Goal: Complete application form: Complete application form

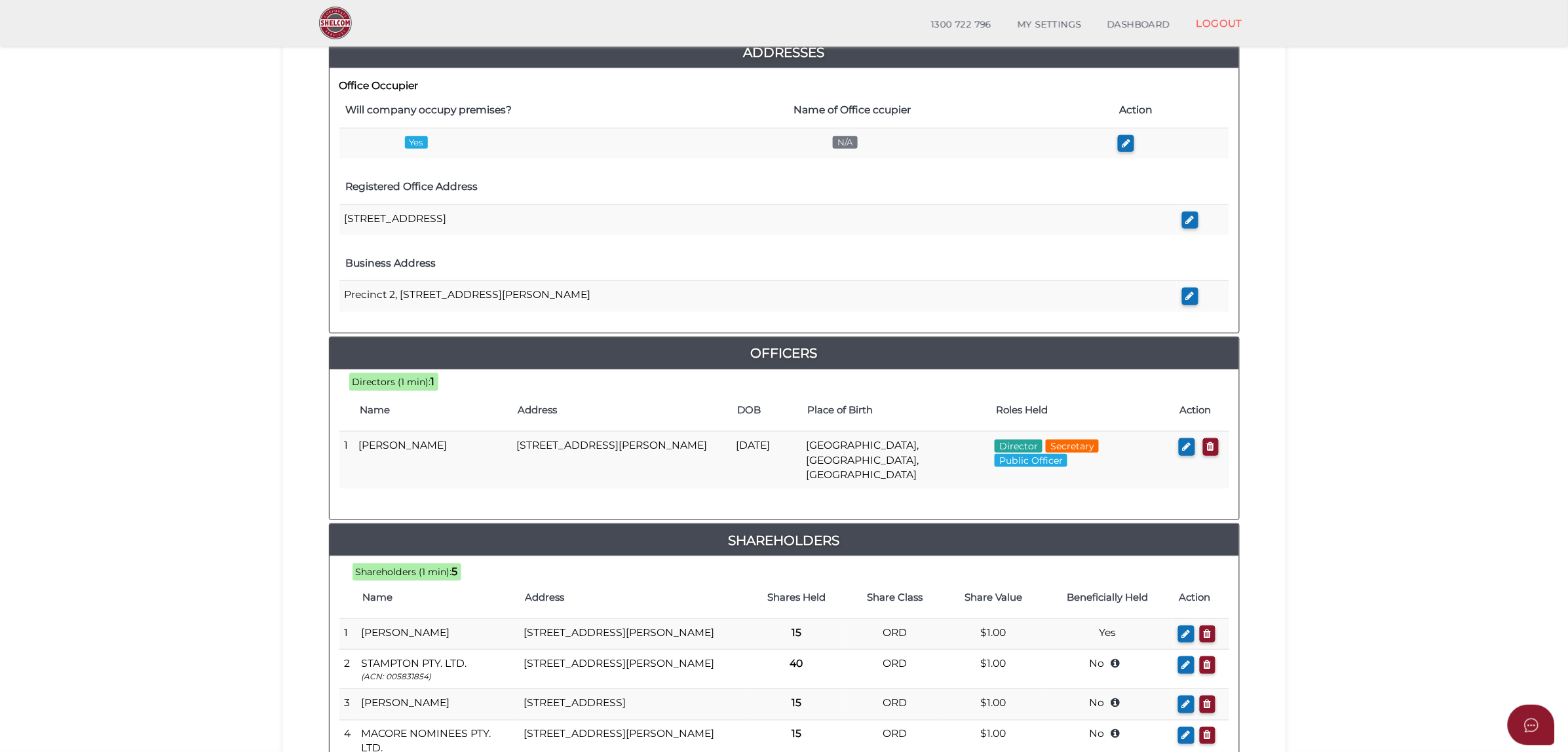
scroll to position [326, 0]
click at [1186, 449] on icon "button" at bounding box center [1187, 445] width 9 height 10
checkbox input "true"
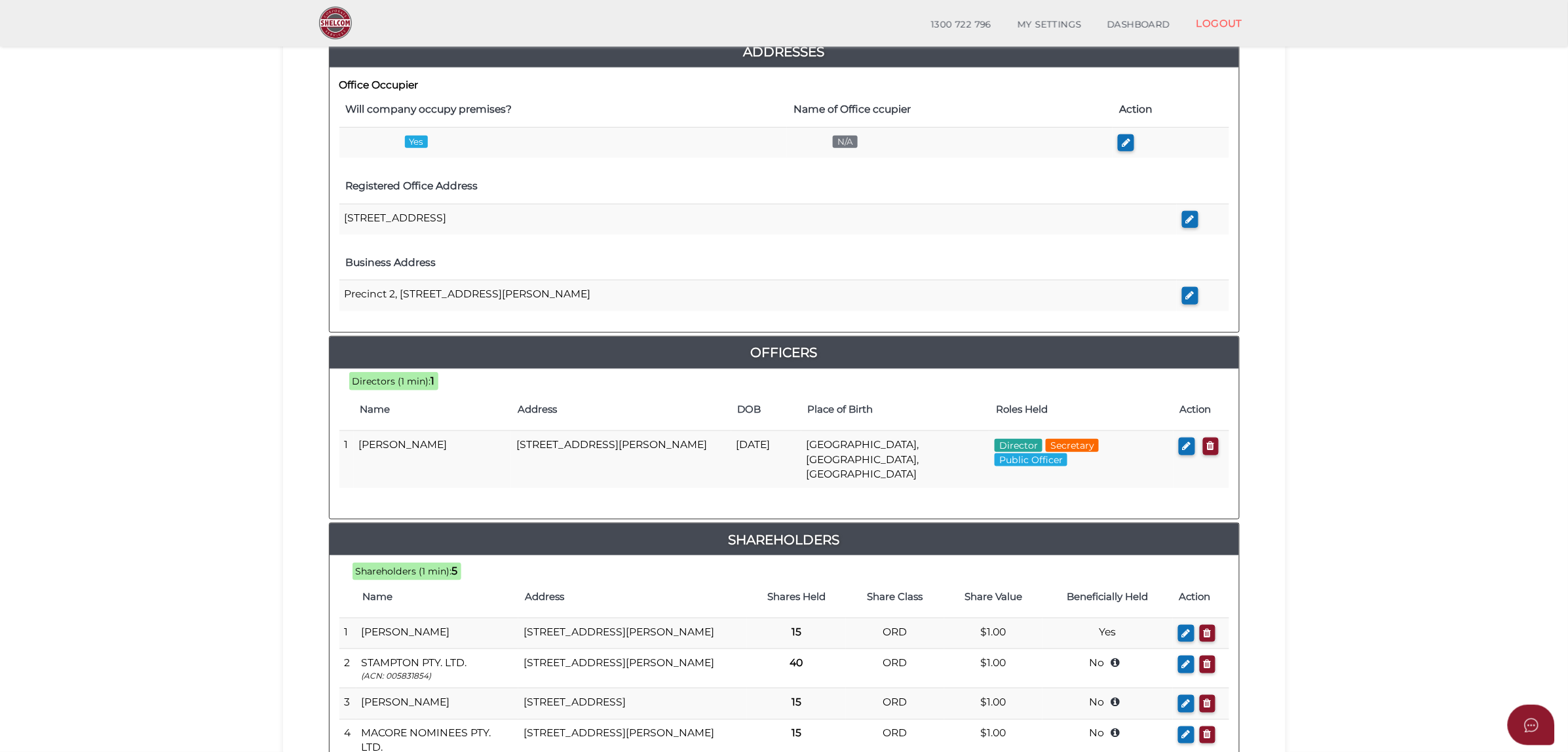
checkbox input "true"
type input "0"
type input "07/02/1975"
select select "Australia"
type input "Albury"
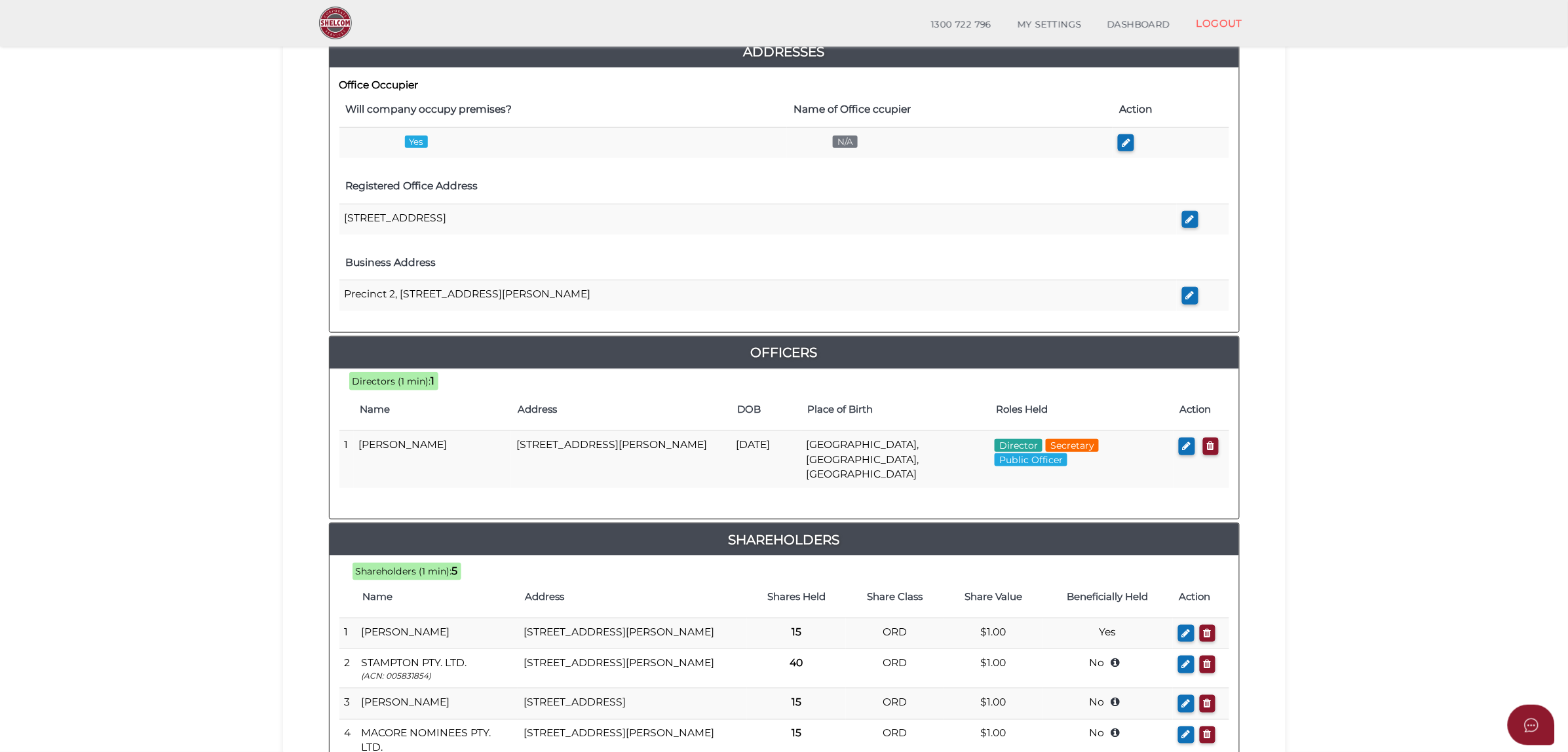
select select "NSW"
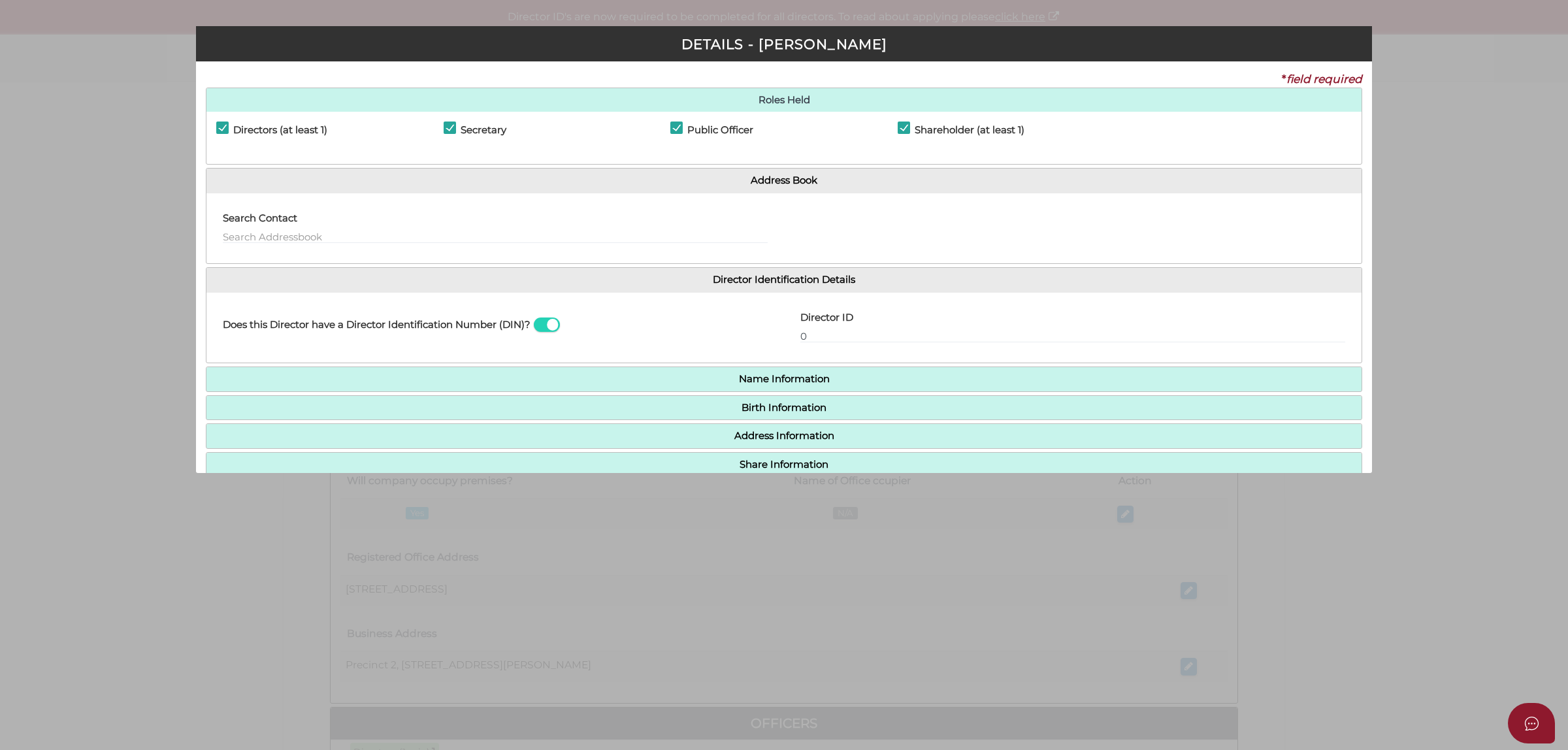
click at [730, 400] on h4 "Birth Information" at bounding box center [784, 408] width 1155 height 24
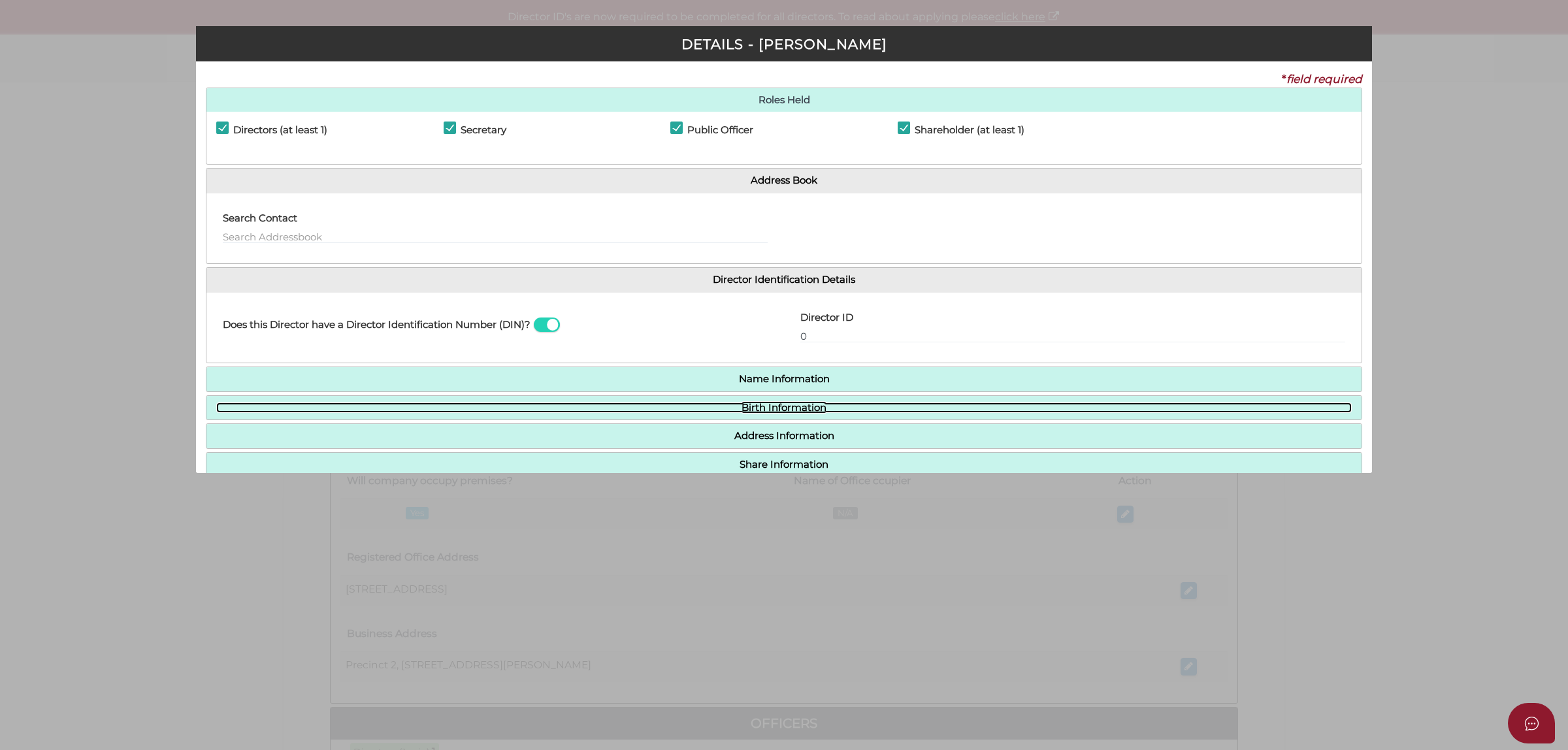
click at [739, 407] on link "Birth Information" at bounding box center [784, 408] width 1135 height 11
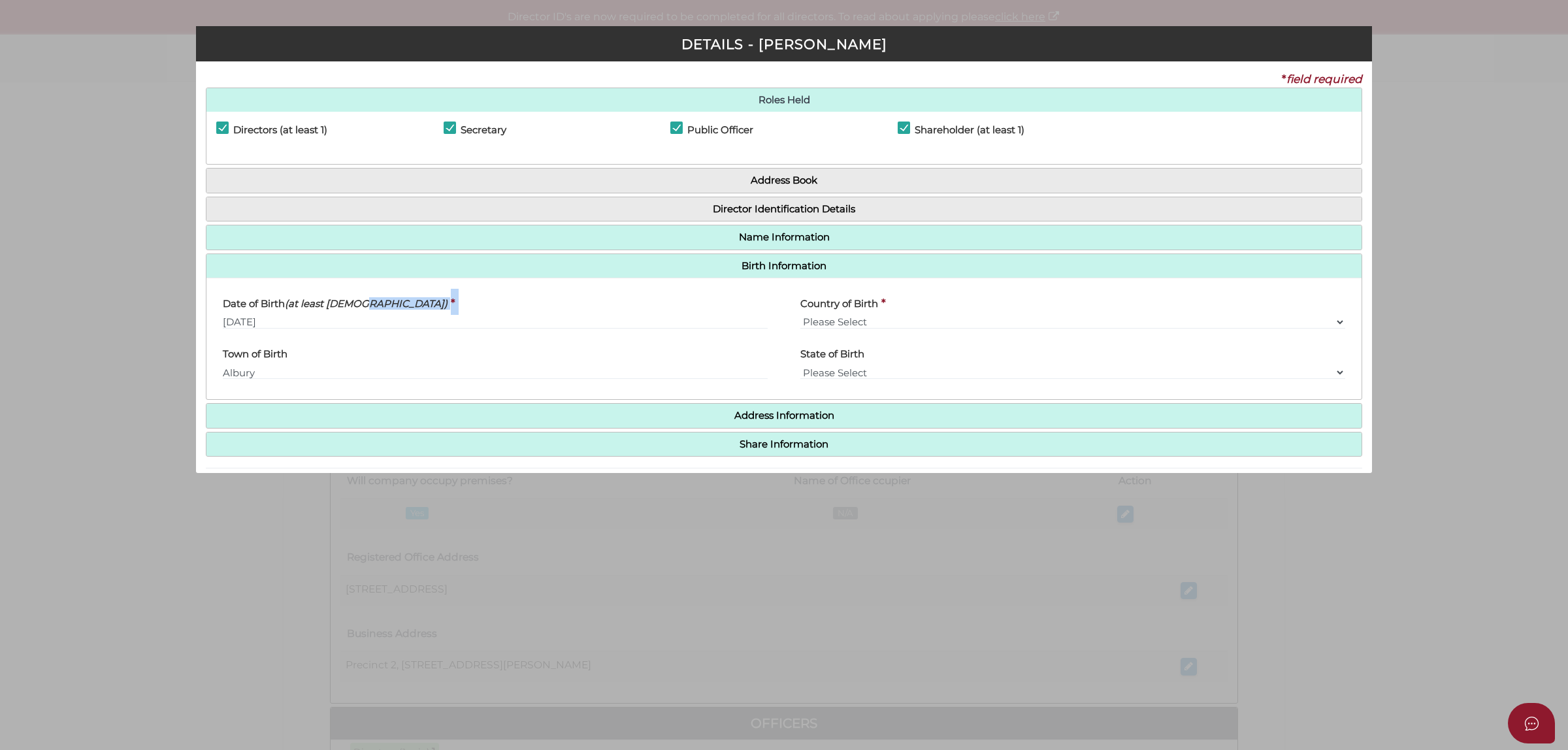
click at [359, 316] on div "Date of Birth (at least 18 years old) * 07/02/1975" at bounding box center [495, 308] width 545 height 41
click at [273, 321] on input "07/02/1975" at bounding box center [495, 322] width 545 height 14
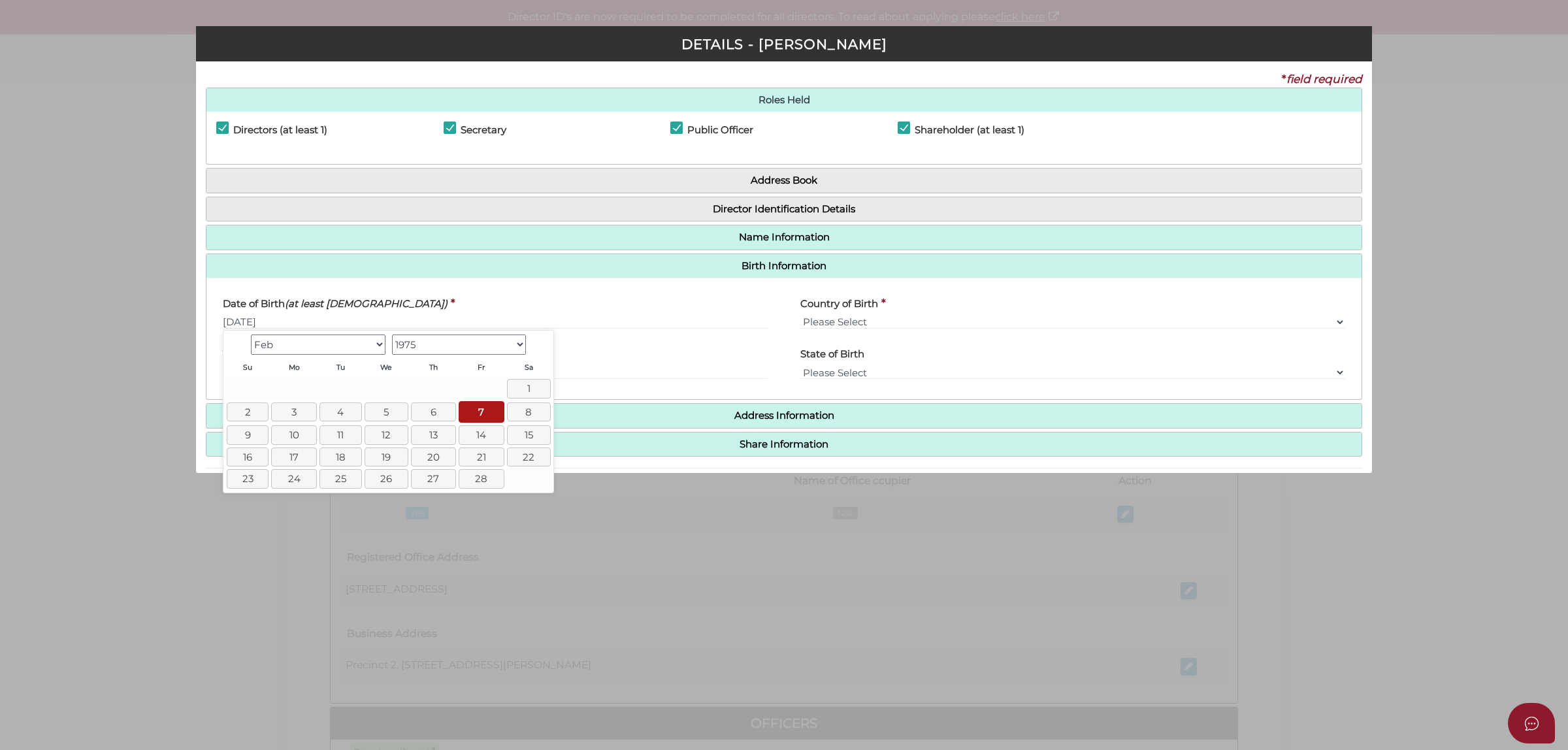
click at [310, 347] on select "Jan Feb Mar Apr May Jun Jul Aug Sep Oct Nov Dec" at bounding box center [318, 344] width 135 height 21
click at [384, 390] on link "2" at bounding box center [390, 388] width 44 height 19
type input "02/07/1975"
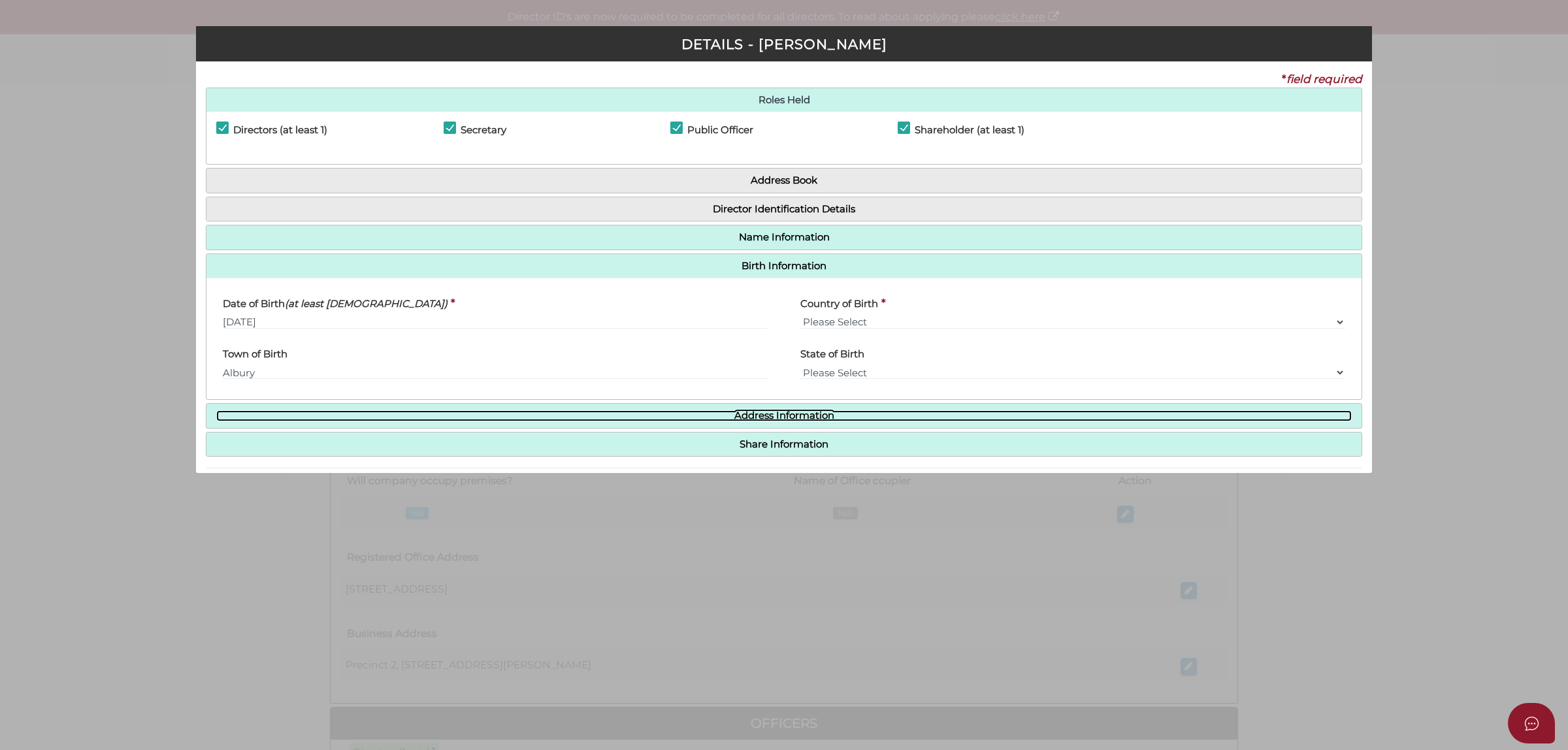
click at [722, 417] on link "Address Information" at bounding box center [784, 416] width 1135 height 11
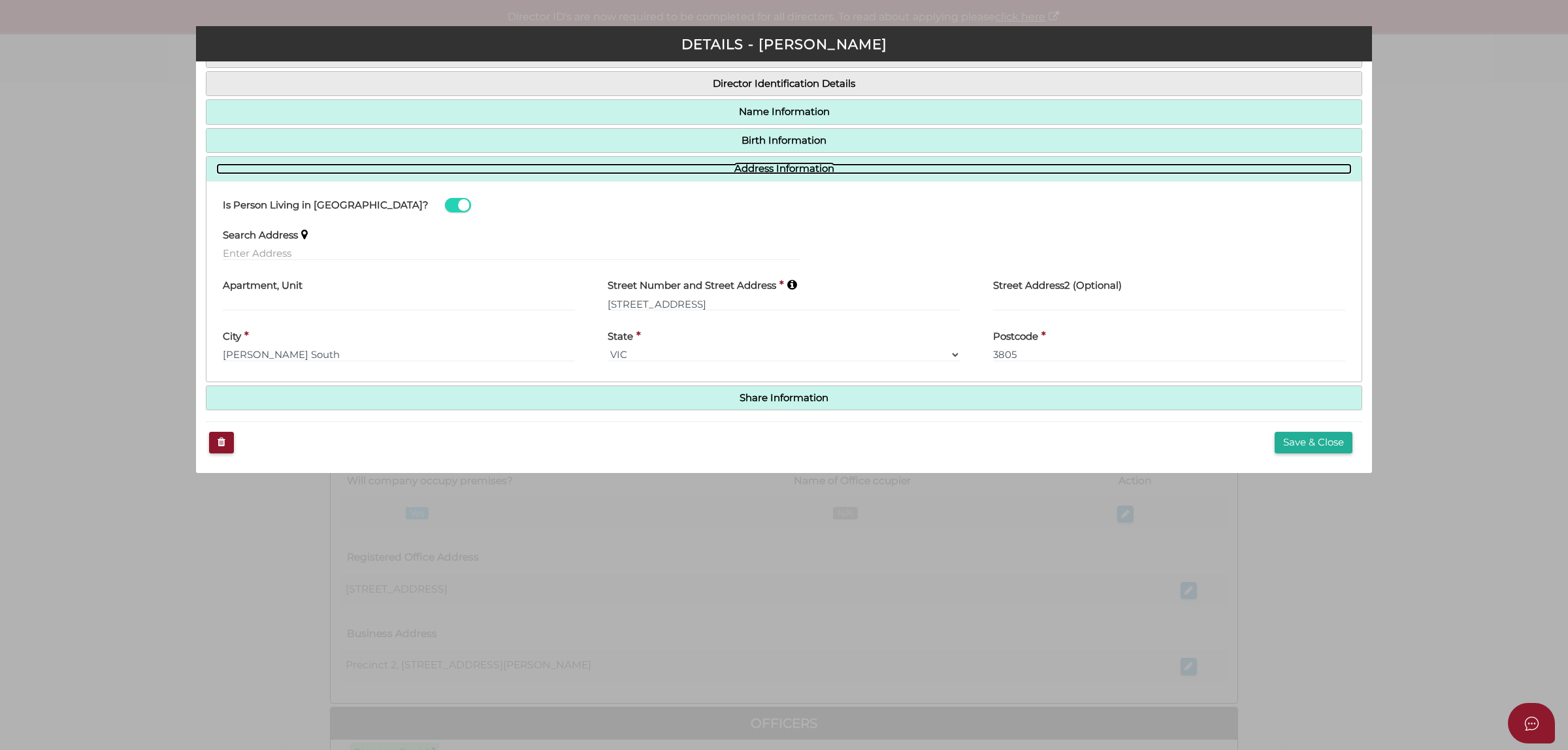
scroll to position [128, 0]
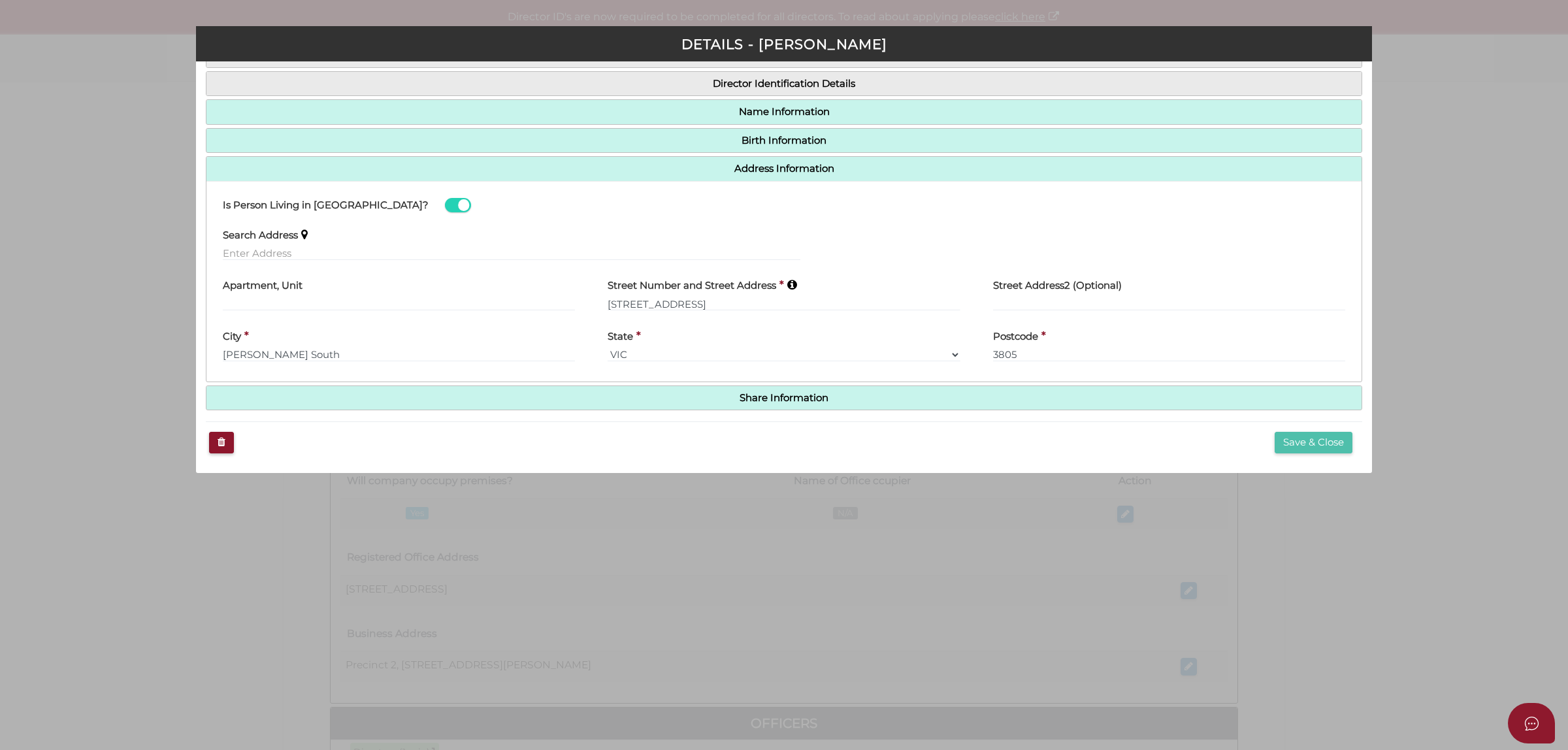
click at [1295, 442] on button "Save & Close" at bounding box center [1313, 442] width 78 height 21
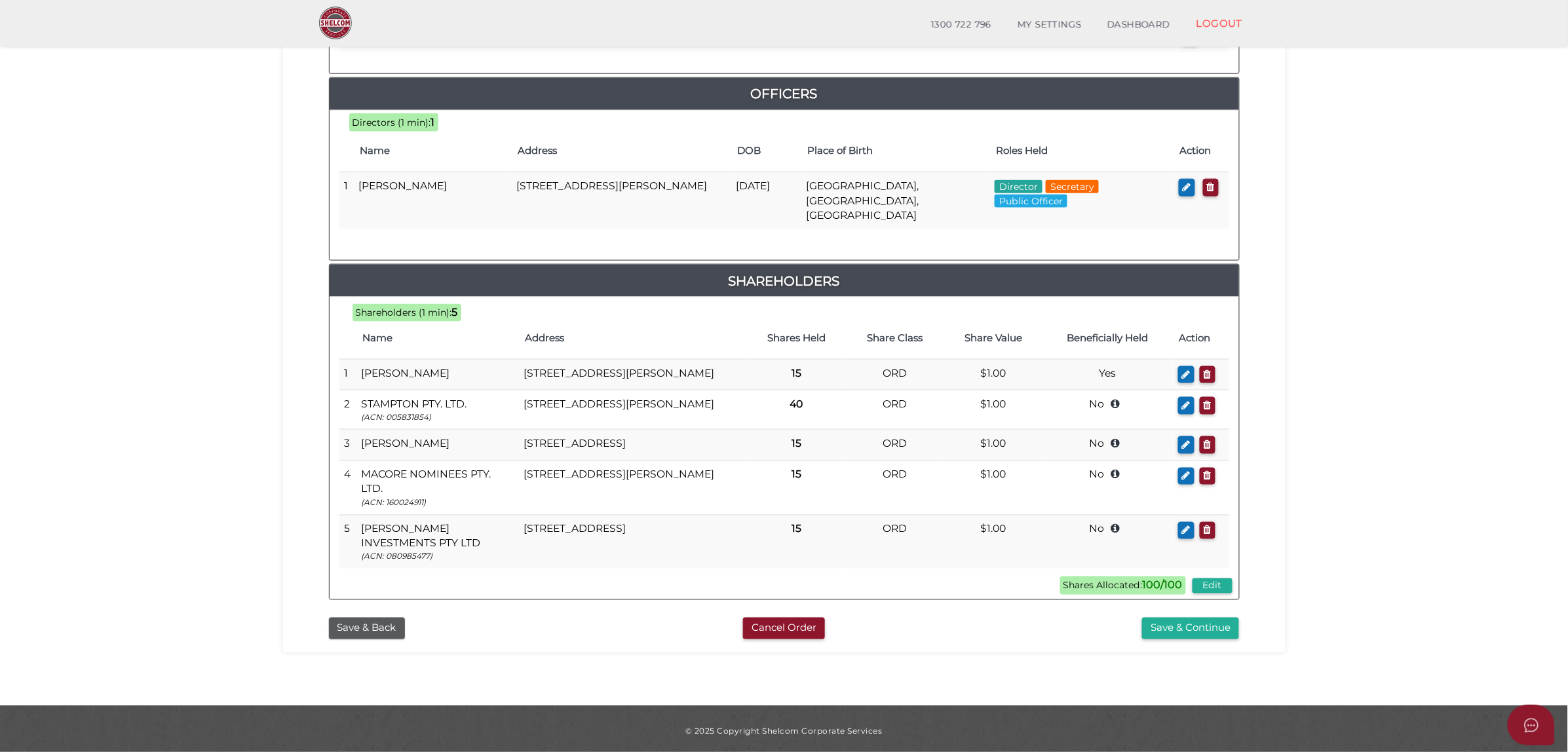
scroll to position [607, 0]
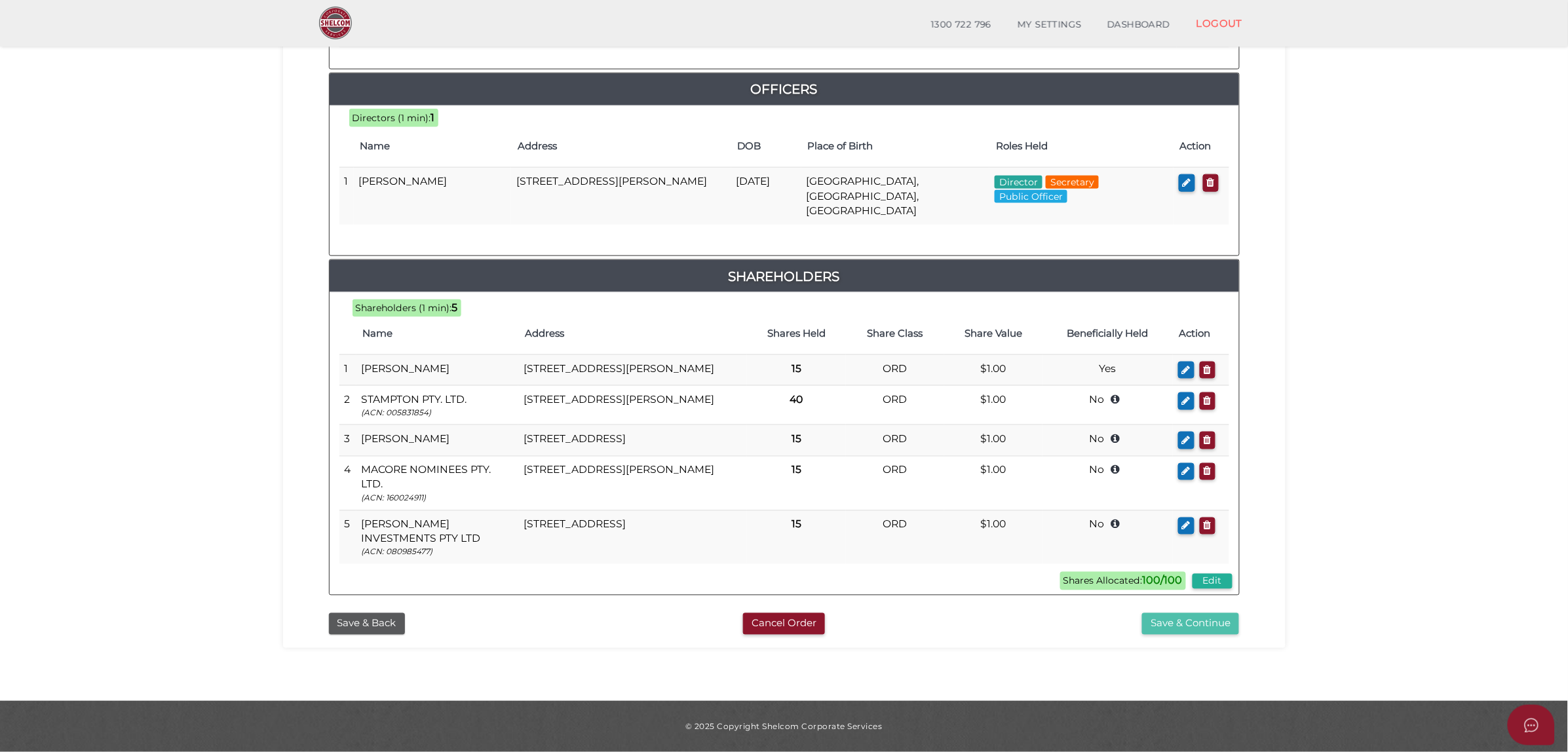
drag, startPoint x: 1217, startPoint y: 623, endPoint x: 1221, endPoint y: 629, distance: 7.2
click at [1218, 623] on button "Save & Continue" at bounding box center [1191, 624] width 97 height 22
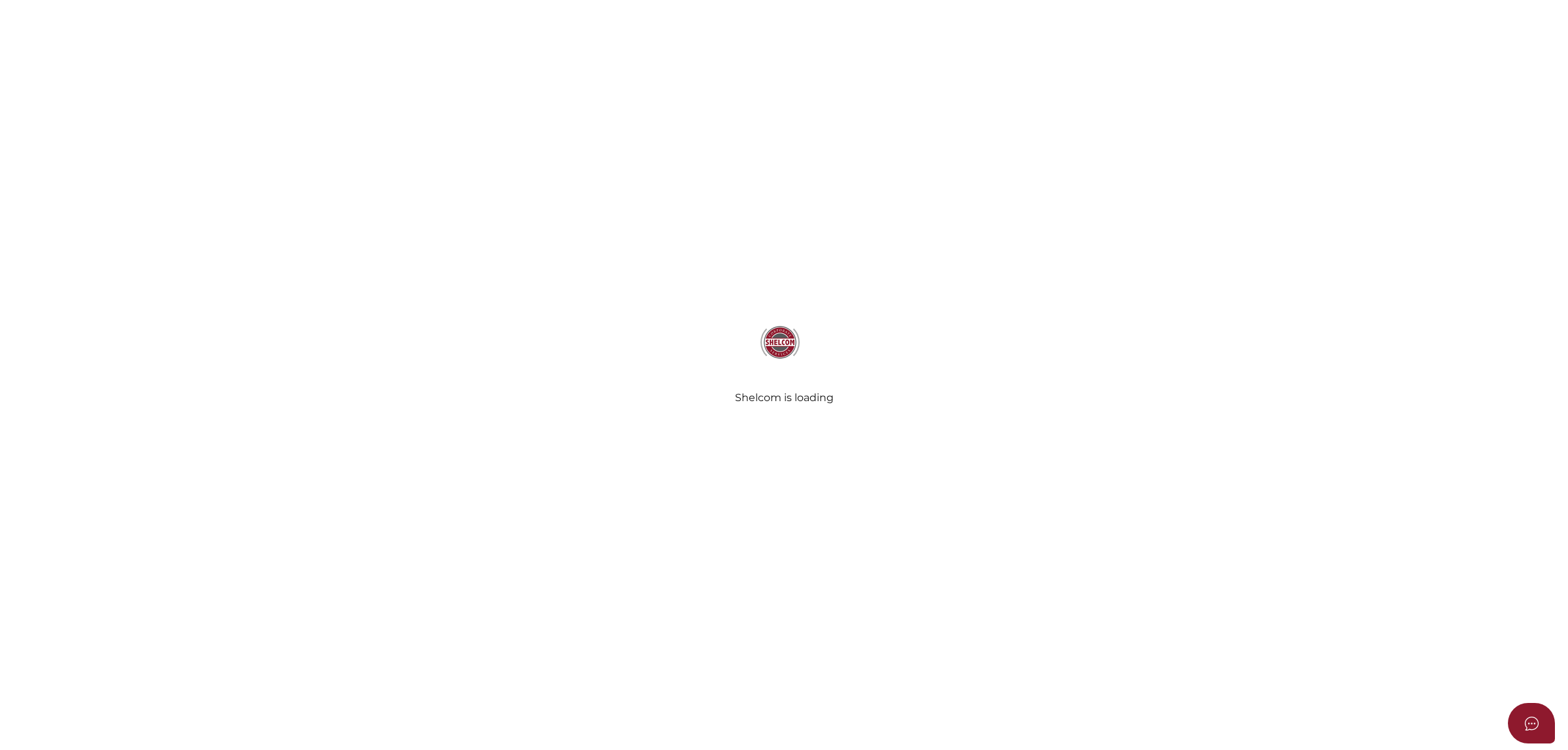
select select "Comb Binding"
radio input "true"
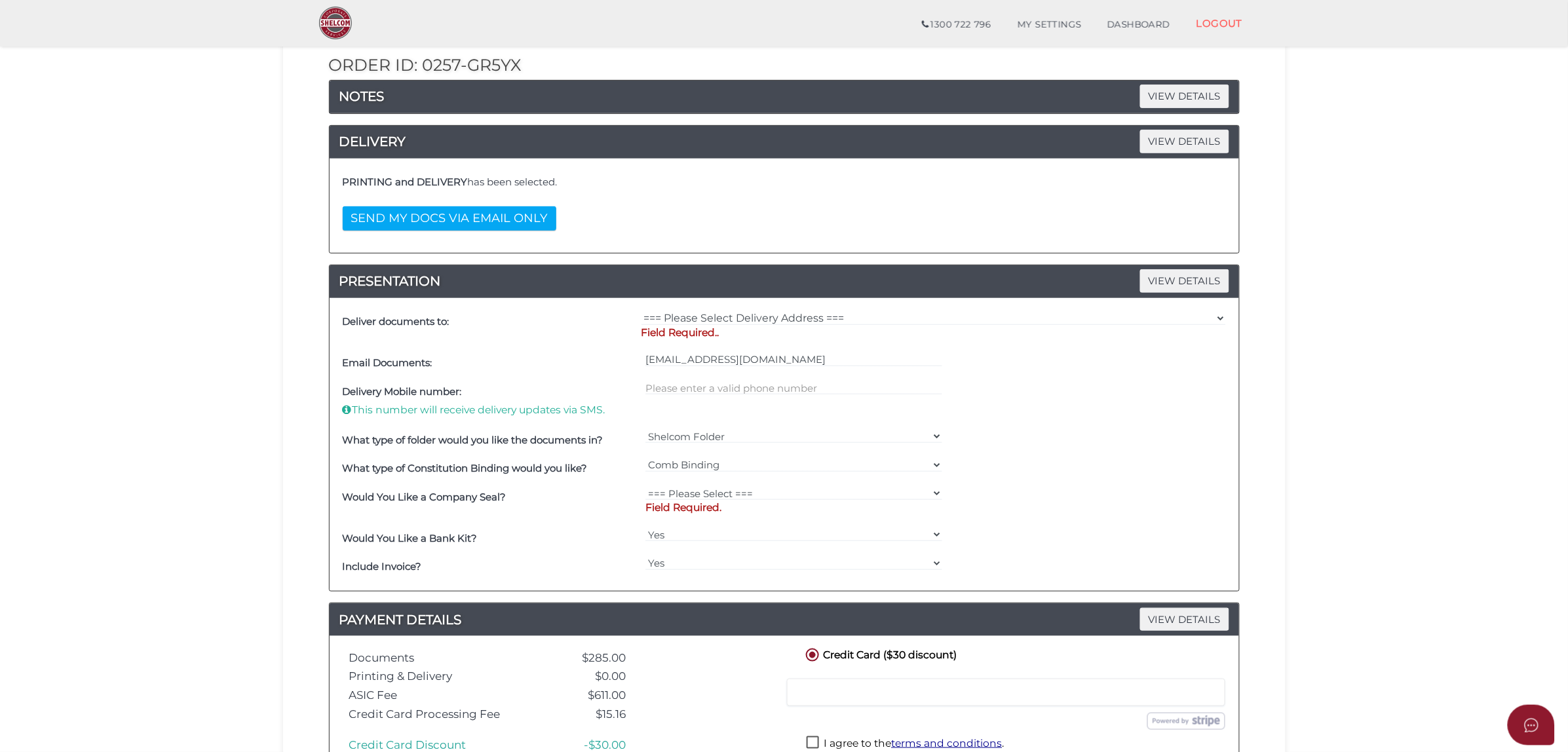
scroll to position [361, 0]
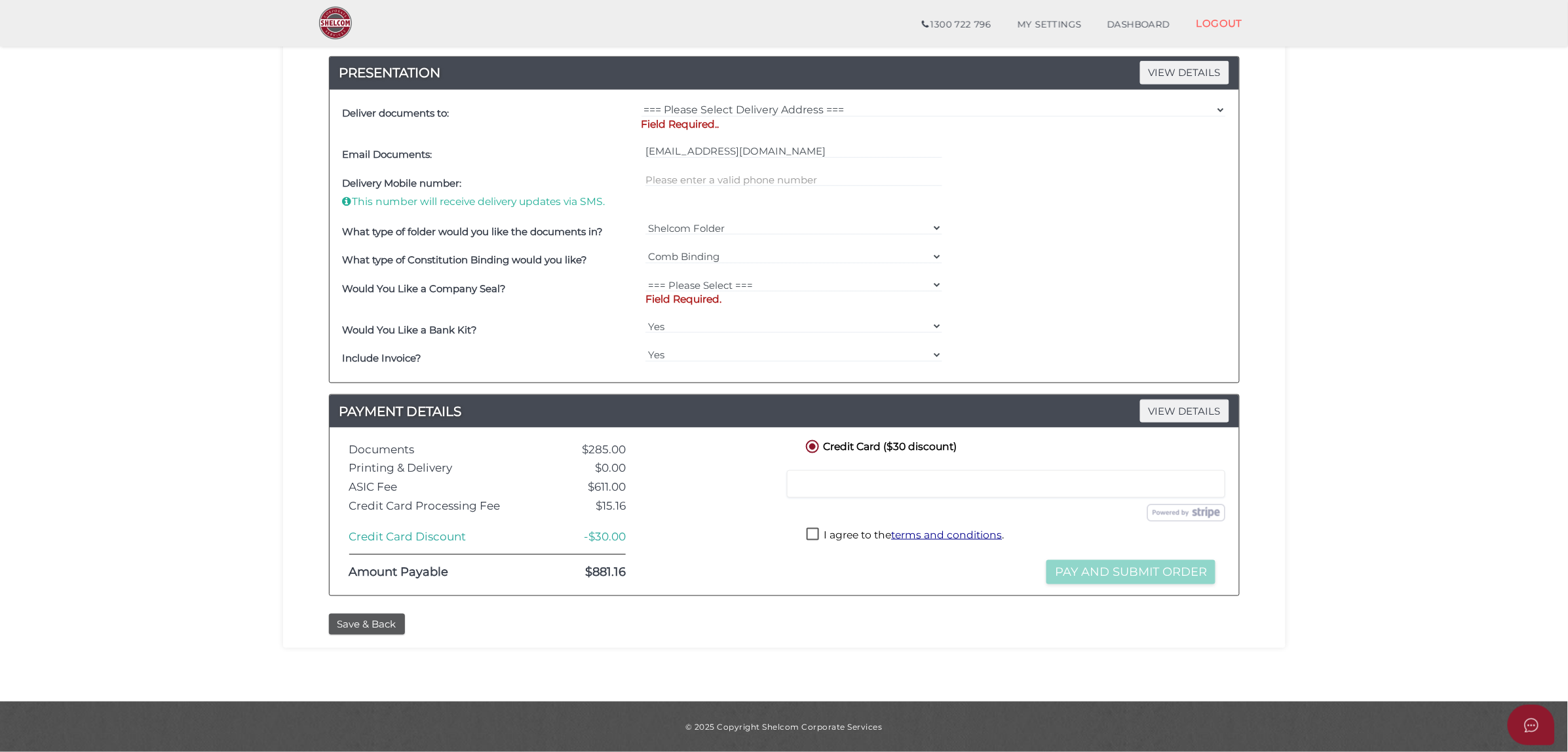
click at [411, 624] on div "Save & Back" at bounding box center [484, 625] width 330 height 22
click at [386, 622] on button "Save & Back" at bounding box center [367, 625] width 76 height 22
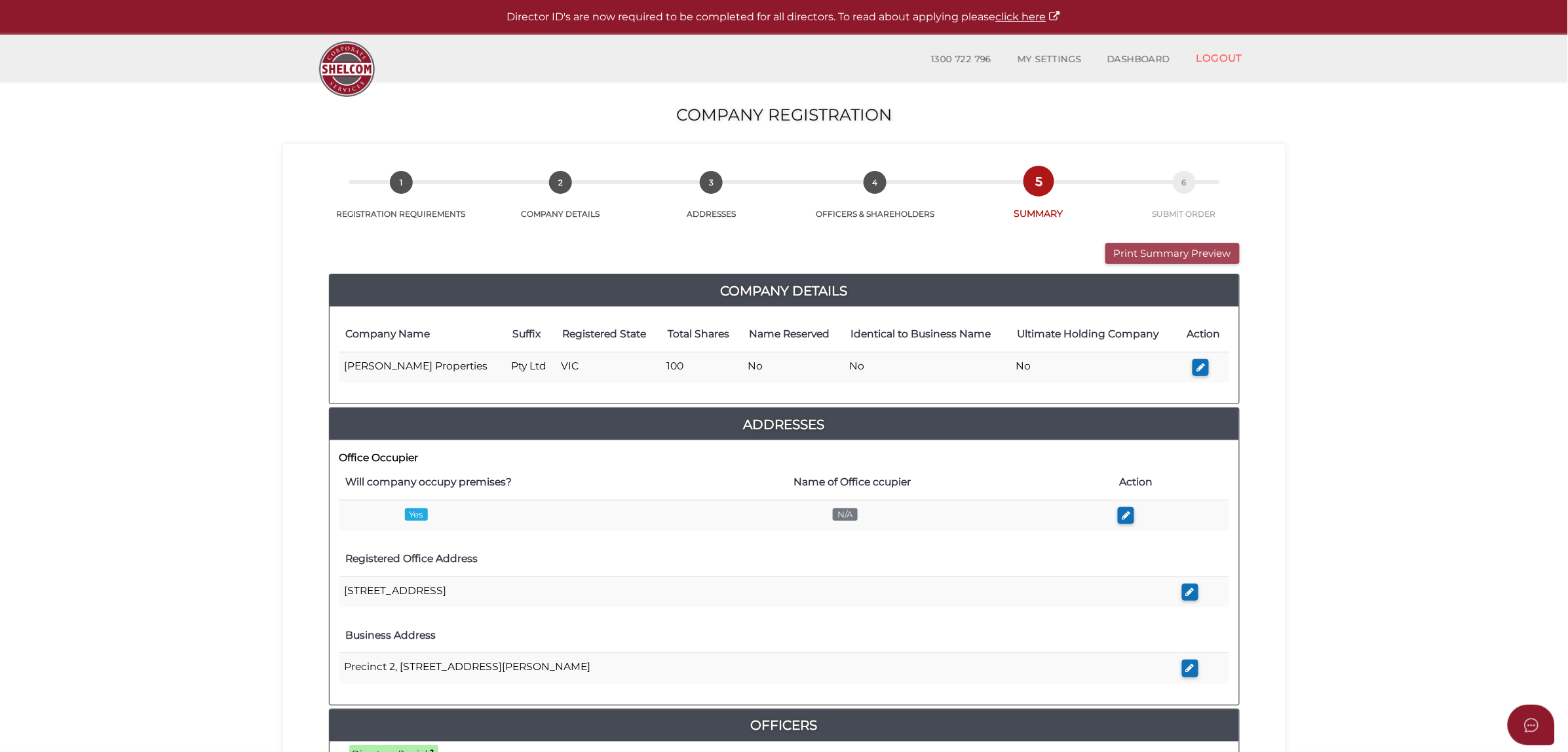
click at [1141, 249] on button "Print Summary Preview" at bounding box center [1173, 254] width 134 height 22
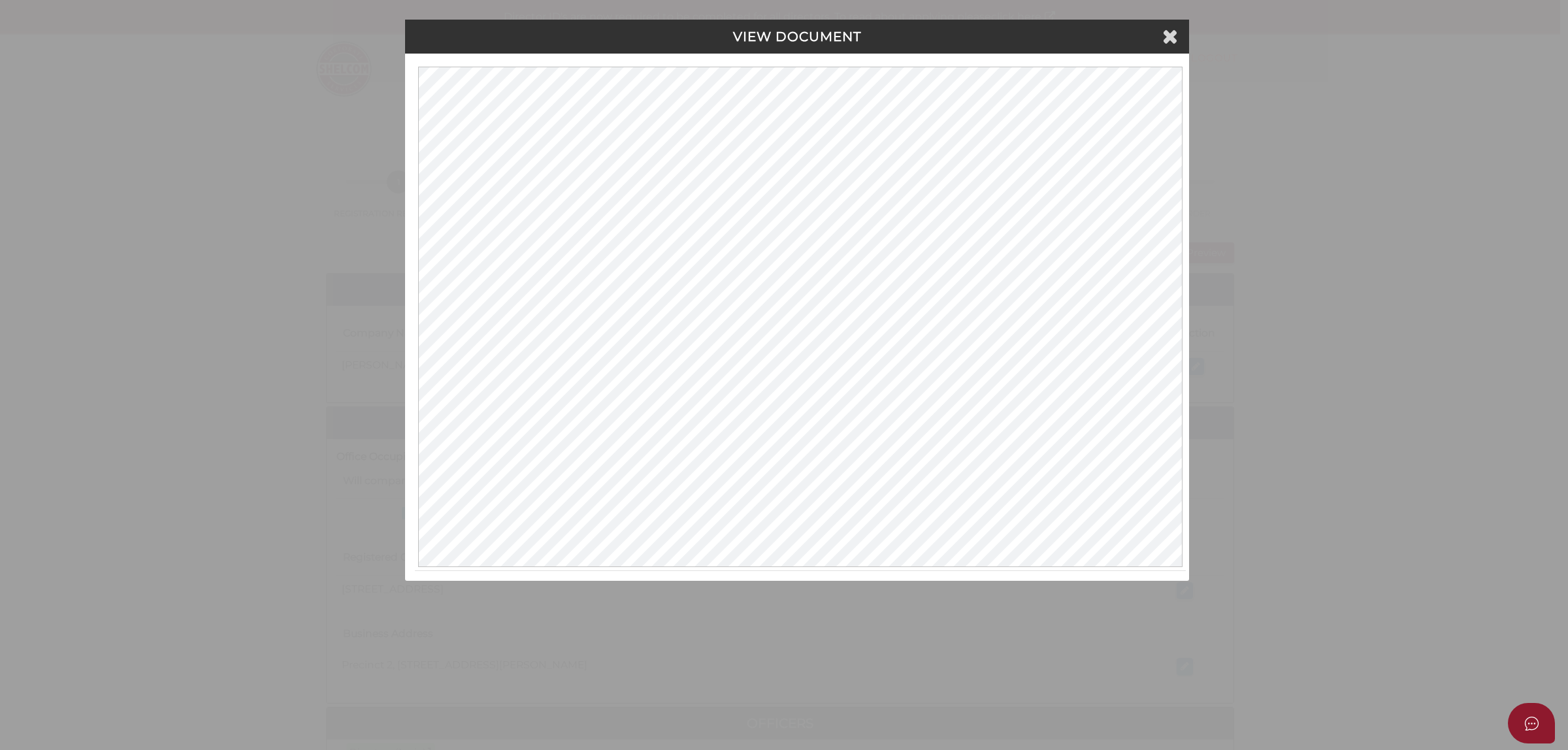
click at [1179, 30] on div "VIEW DOCUMENT" at bounding box center [797, 37] width 784 height 34
click at [1168, 36] on icon at bounding box center [1170, 36] width 16 height 20
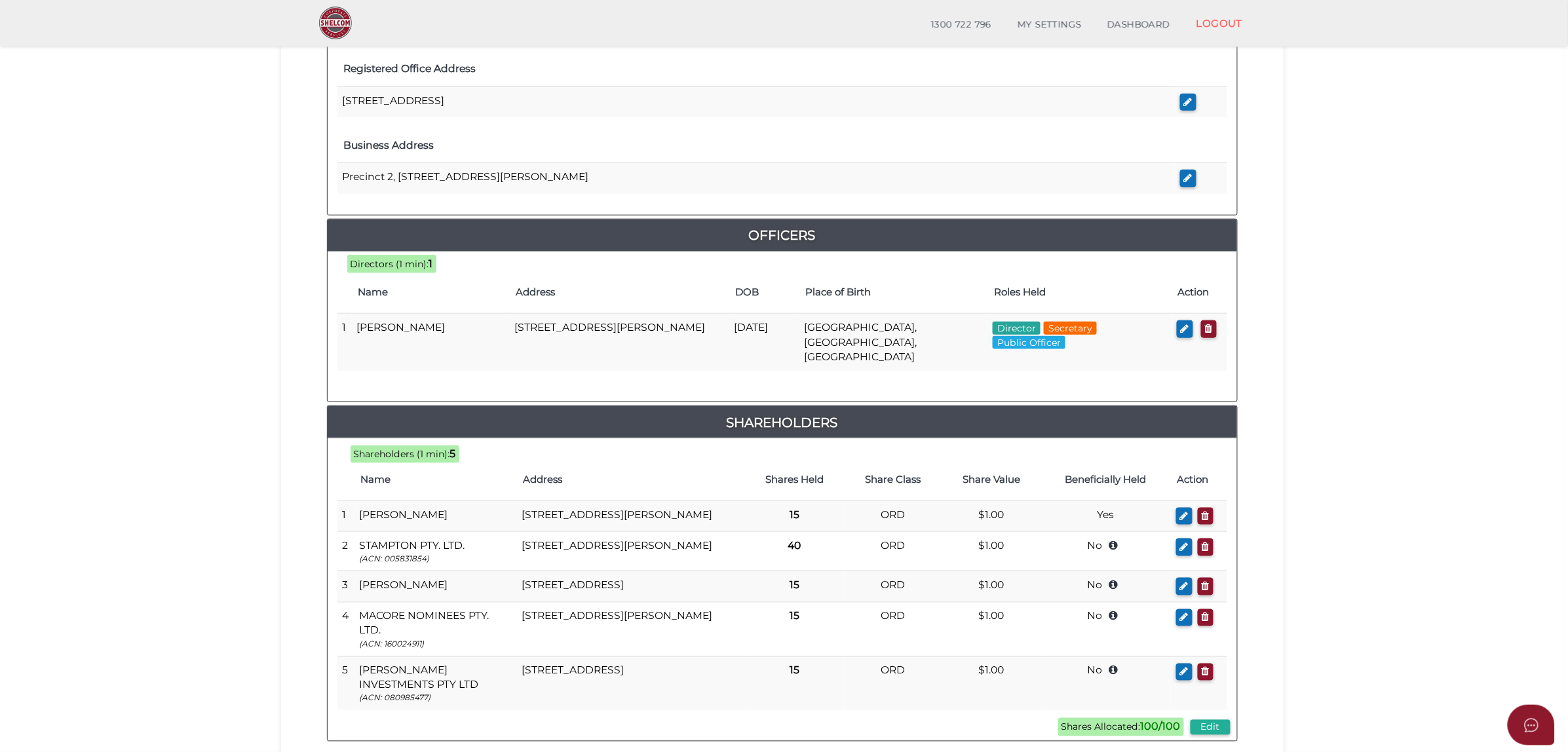
scroll to position [607, 0]
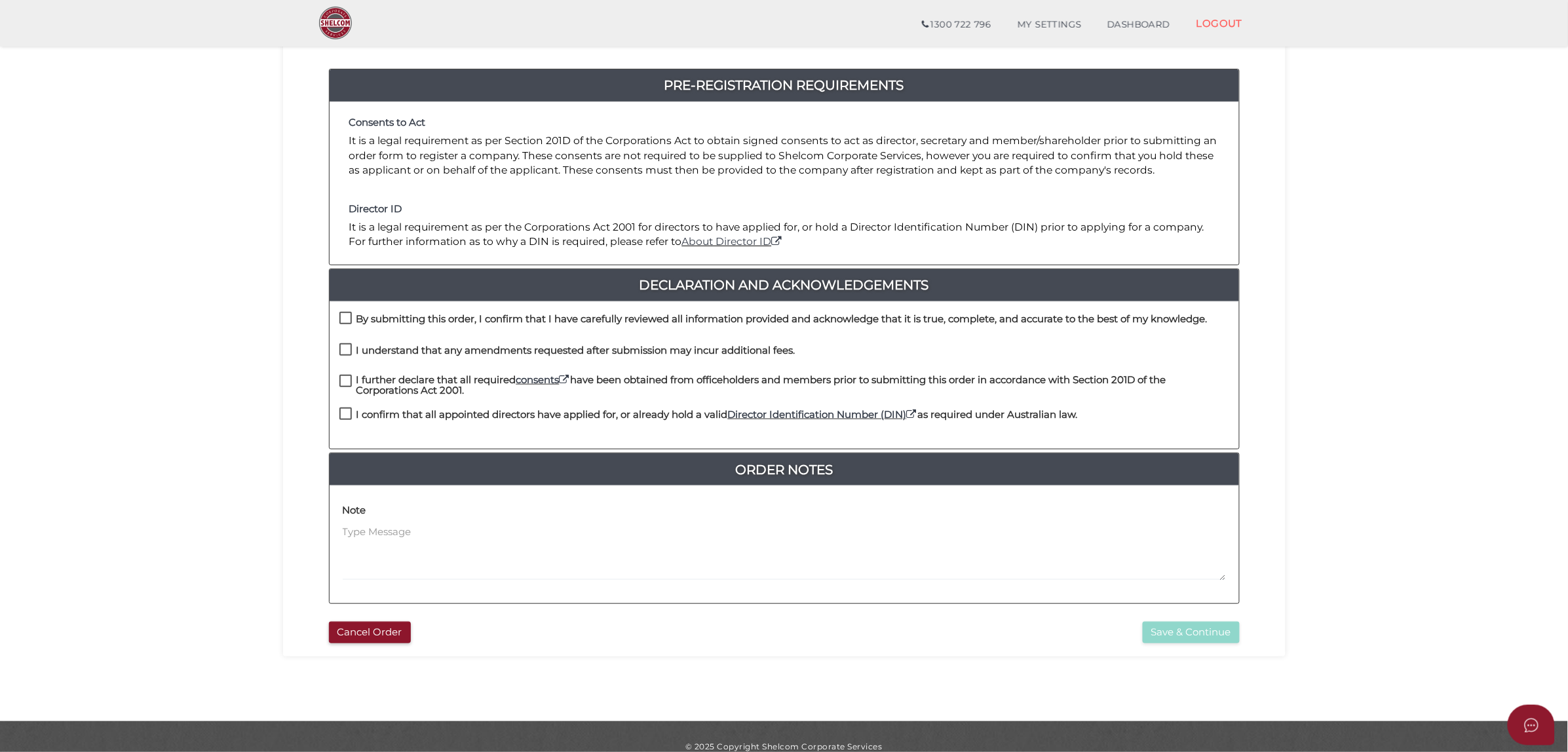
scroll to position [147, 0]
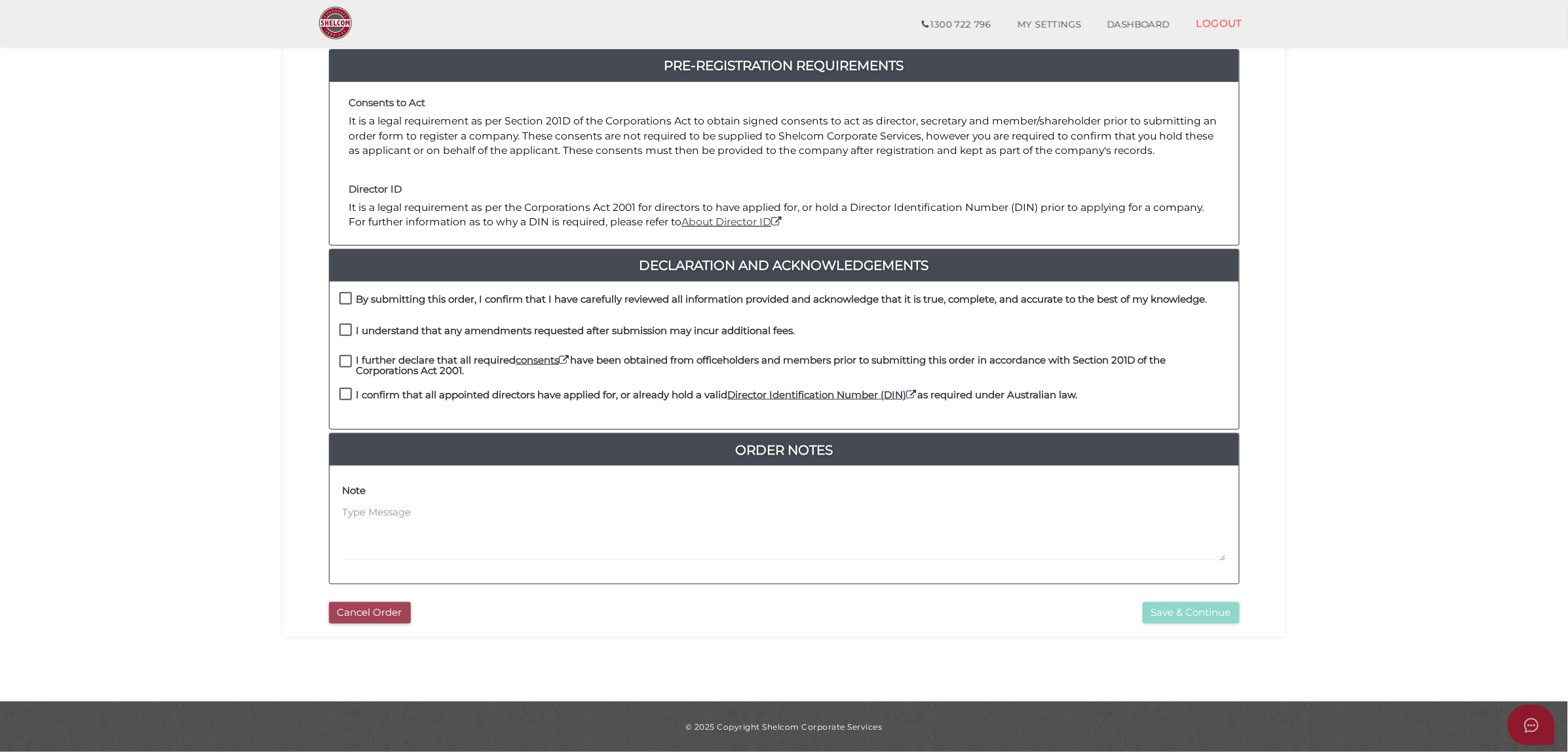
click at [382, 609] on button "Cancel Order" at bounding box center [369, 613] width 82 height 22
